Goal: Find specific page/section: Find specific page/section

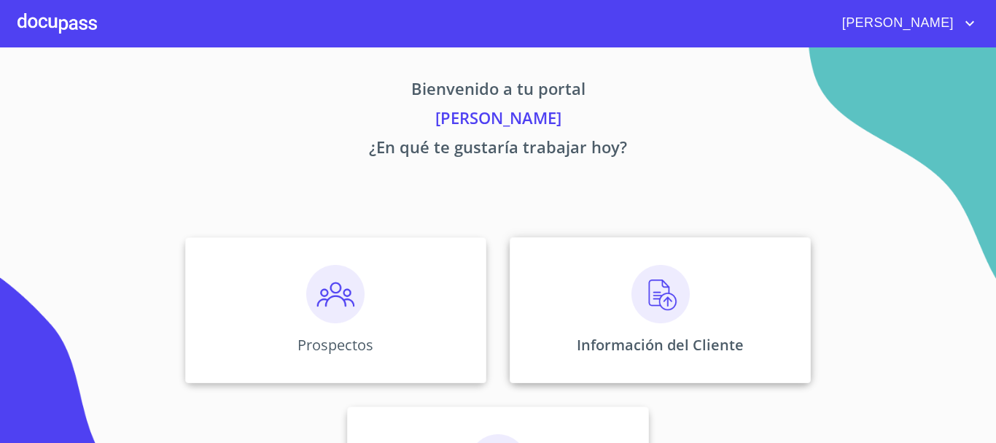
click at [643, 296] on img at bounding box center [660, 294] width 58 height 58
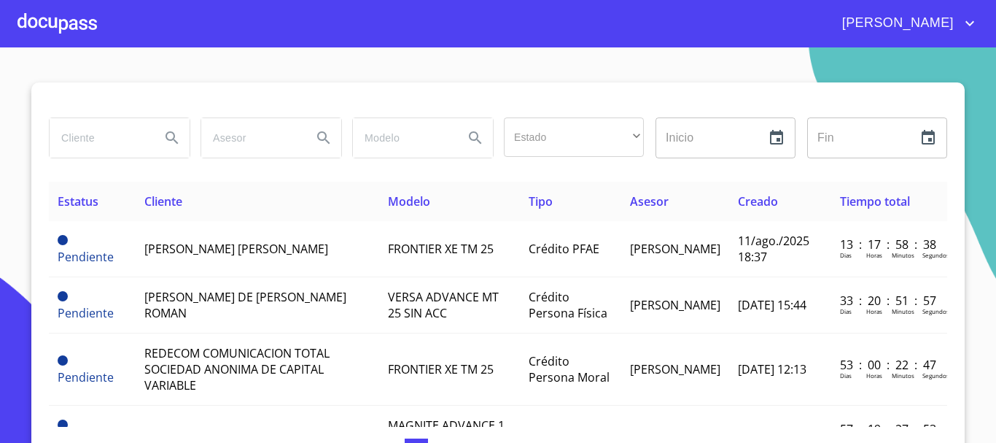
click at [97, 147] on input "search" at bounding box center [99, 137] width 99 height 39
type input "[PERSON_NAME]"
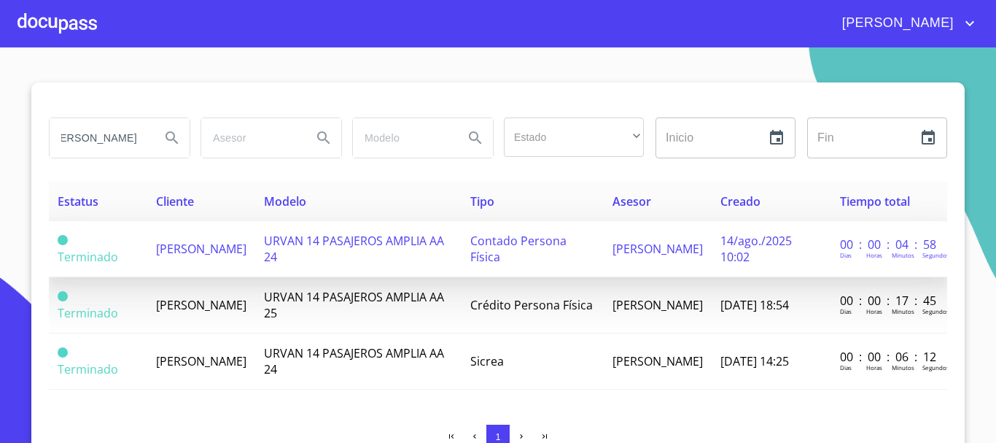
scroll to position [0, 0]
click at [192, 254] on span "[PERSON_NAME]" at bounding box center [201, 249] width 90 height 16
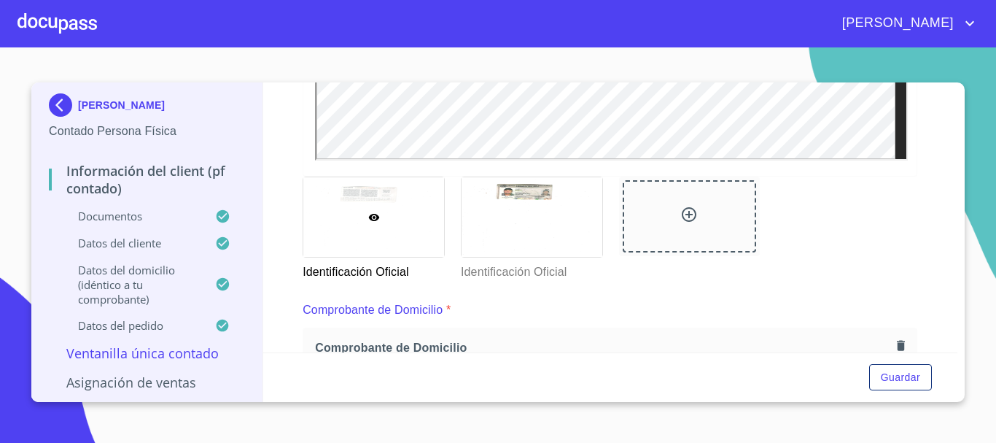
scroll to position [557, 0]
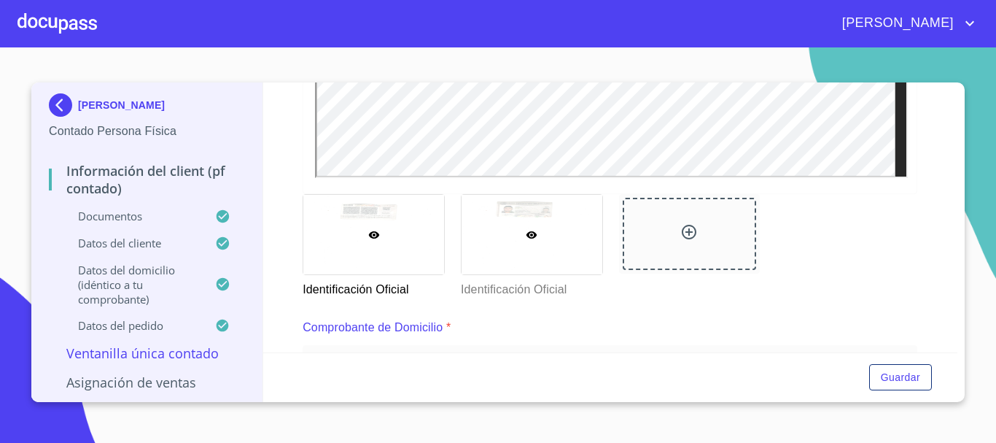
click at [534, 241] on div at bounding box center [532, 234] width 141 height 79
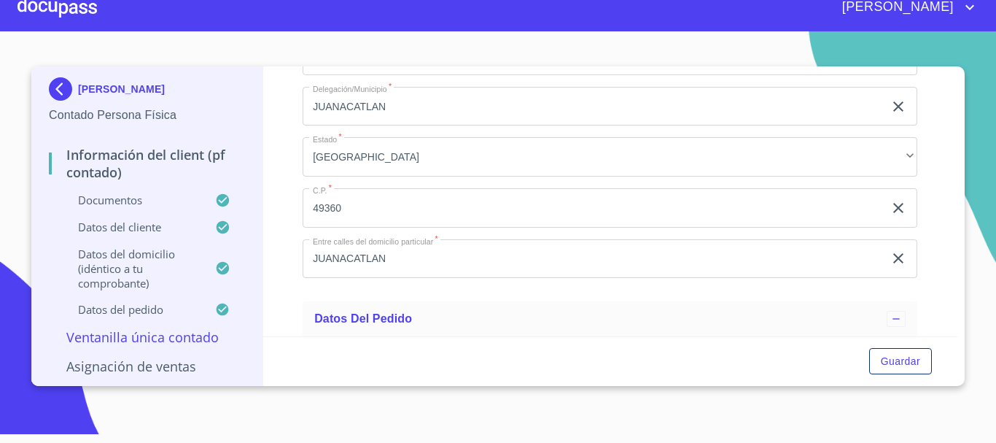
scroll to position [3646, 0]
